Goal: Consume media (video, audio): Consume media (video, audio)

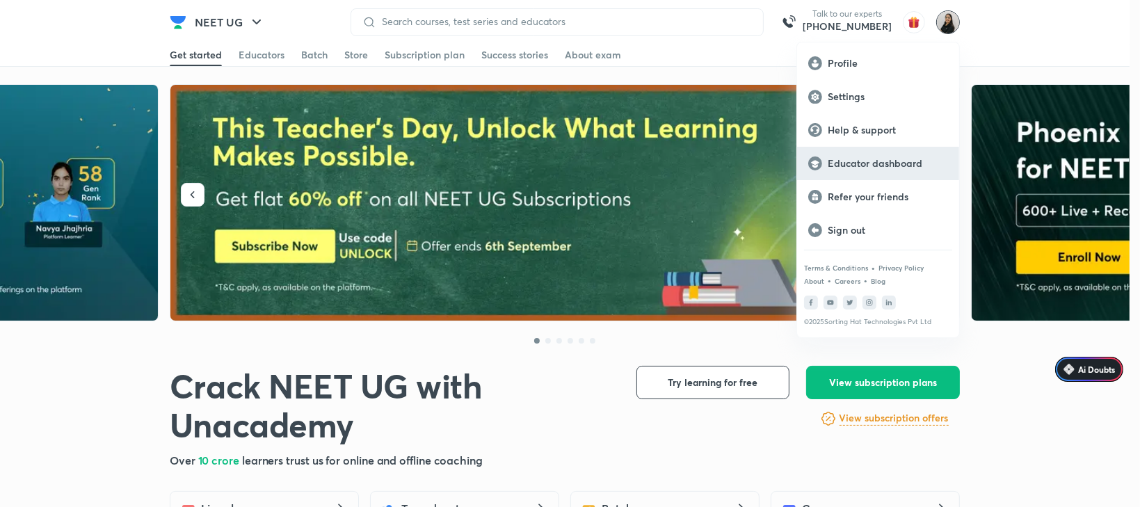
click at [889, 161] on p "Educator dashboard" at bounding box center [888, 163] width 120 height 13
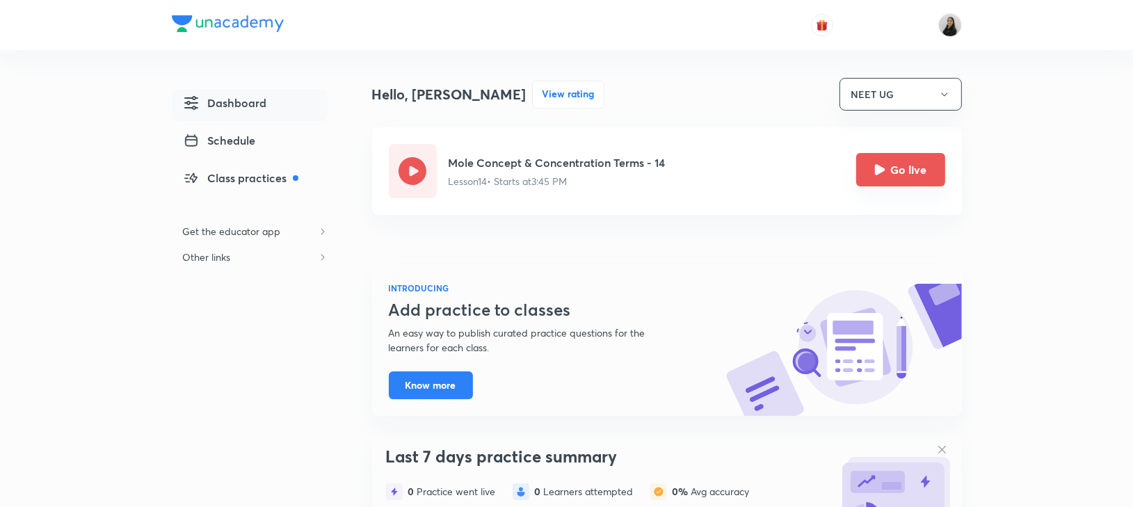
click at [889, 181] on button "Go live" at bounding box center [900, 169] width 89 height 33
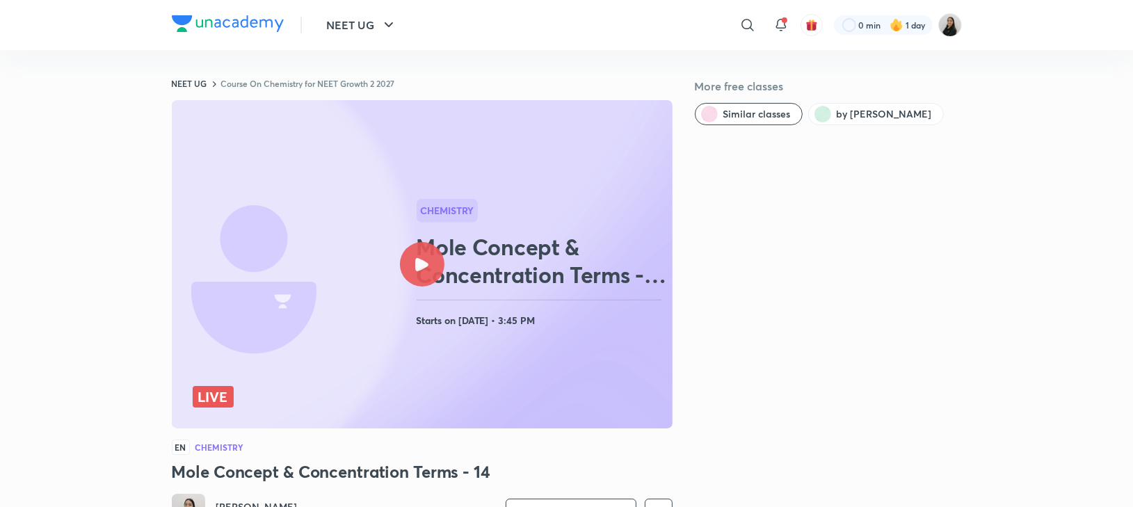
click at [422, 266] on icon at bounding box center [421, 264] width 13 height 13
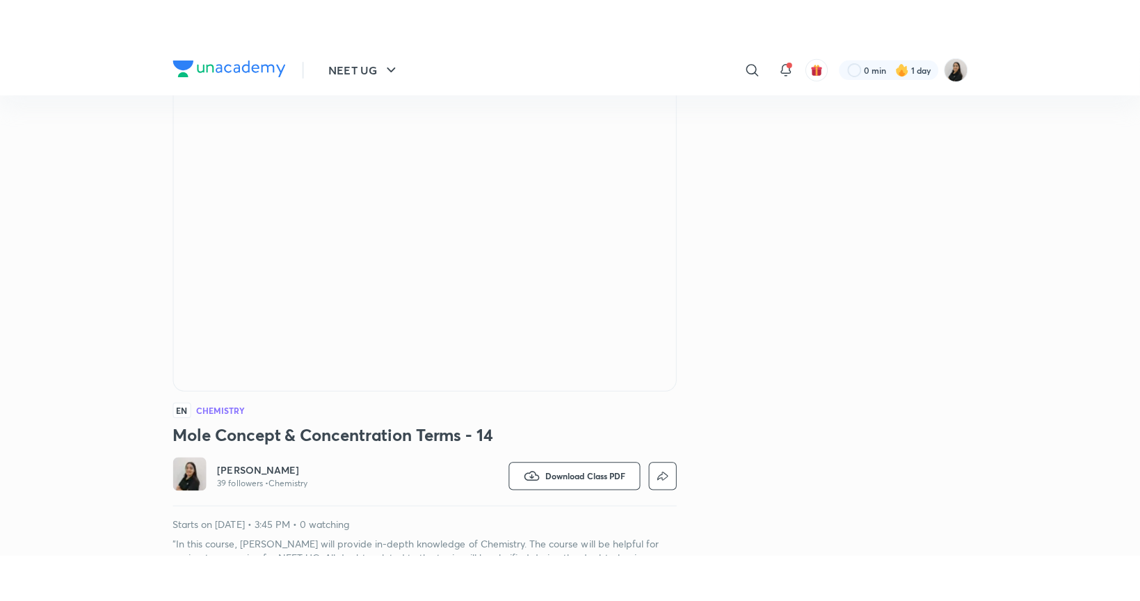
scroll to position [134, 0]
